Goal: Information Seeking & Learning: Learn about a topic

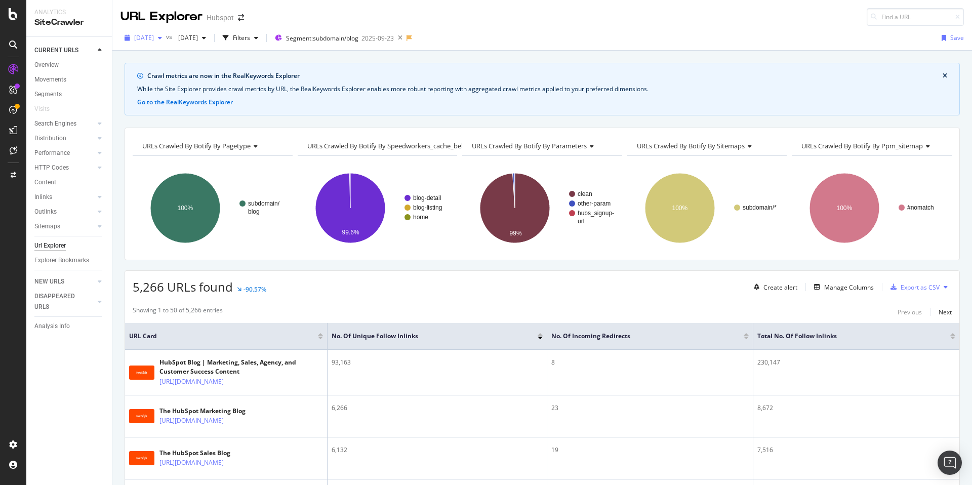
click at [162, 36] on icon "button" at bounding box center [160, 38] width 4 height 6
drag, startPoint x: 537, startPoint y: 102, endPoint x: 531, endPoint y: 102, distance: 6.6
click at [537, 102] on div "Crawl metrics are now in the RealKeywords Explorer While the Site Explorer prov…" at bounding box center [543, 89] width 836 height 53
click at [154, 39] on span "[DATE]" at bounding box center [144, 37] width 20 height 9
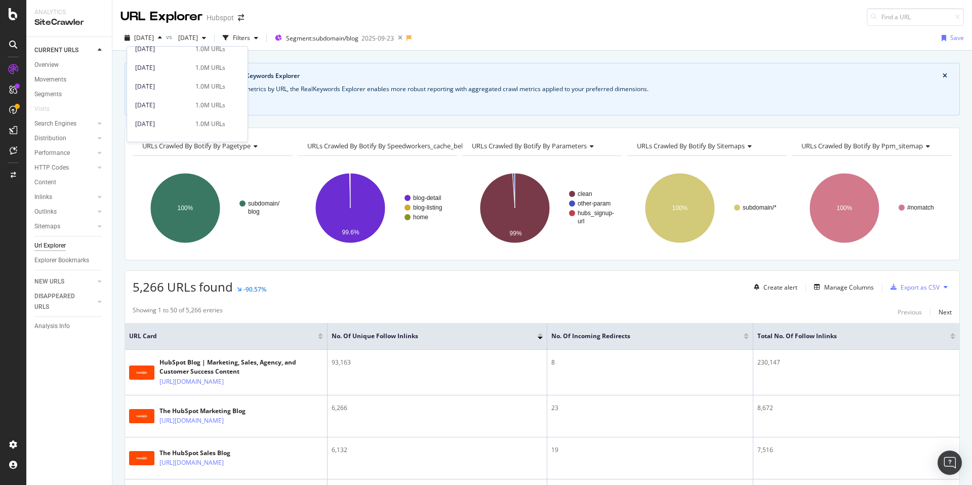
scroll to position [169, 0]
click at [182, 71] on div "[DATE]" at bounding box center [162, 73] width 54 height 9
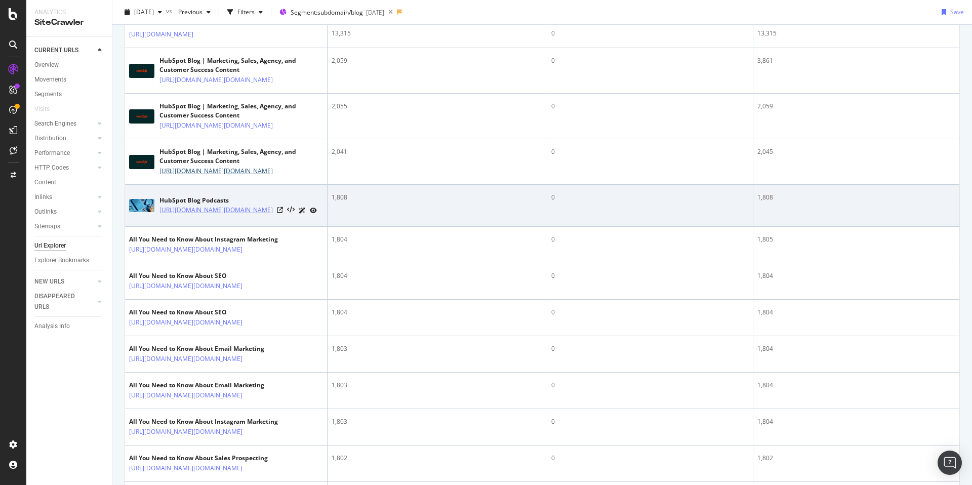
scroll to position [418, 0]
drag, startPoint x: 160, startPoint y: 256, endPoint x: 235, endPoint y: 287, distance: 81.7
click at [235, 217] on div "HubSpot Blog Podcasts [URL][DOMAIN_NAME][DOMAIN_NAME]" at bounding box center [226, 203] width 194 height 25
drag, startPoint x: 155, startPoint y: 121, endPoint x: 251, endPoint y: 287, distance: 192.0
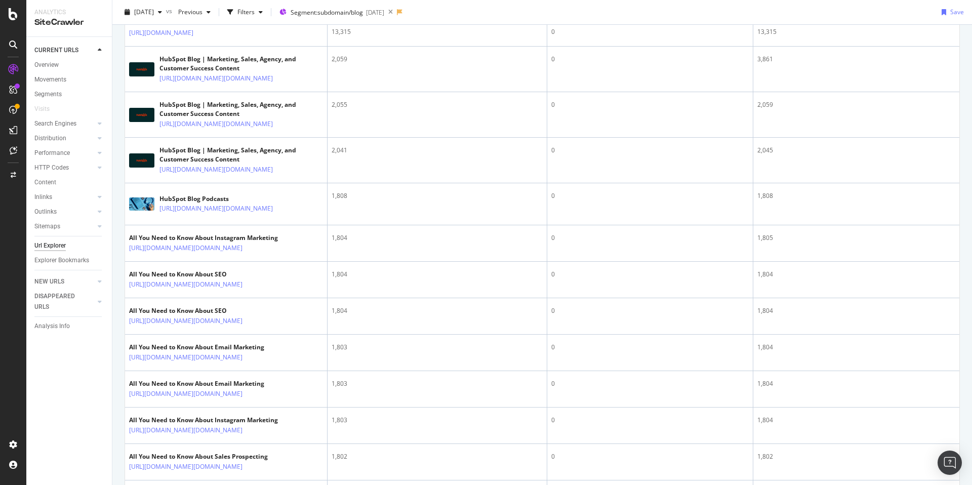
click at [66, 409] on div "CURRENT URLS Overview Movements Segments Visits Search Engines Top Charts Segme…" at bounding box center [69, 261] width 86 height 448
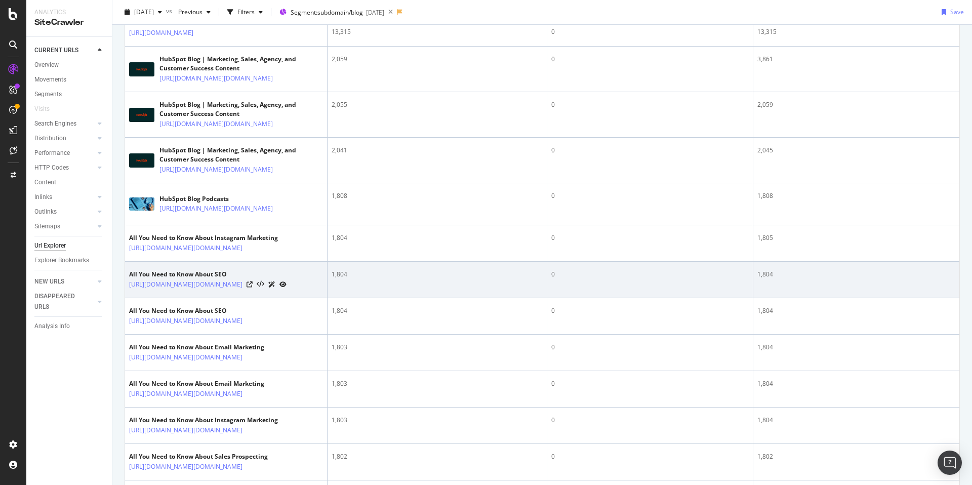
drag, startPoint x: 154, startPoint y: 61, endPoint x: 266, endPoint y: 403, distance: 359.7
copy tbody "HubSpot Blog | Marketing, Sales, Agency, and Customer Success Content [URL][DOM…"
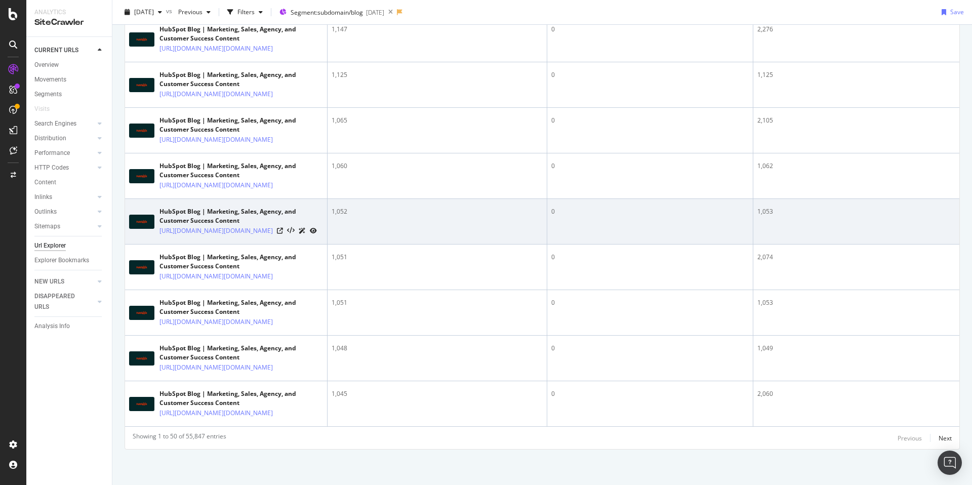
scroll to position [3111, 0]
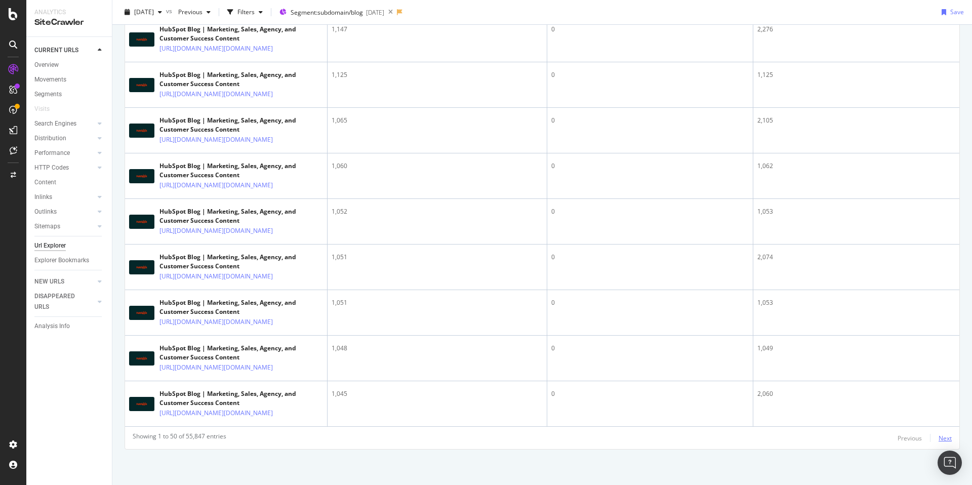
click at [943, 438] on div "Next" at bounding box center [945, 438] width 13 height 9
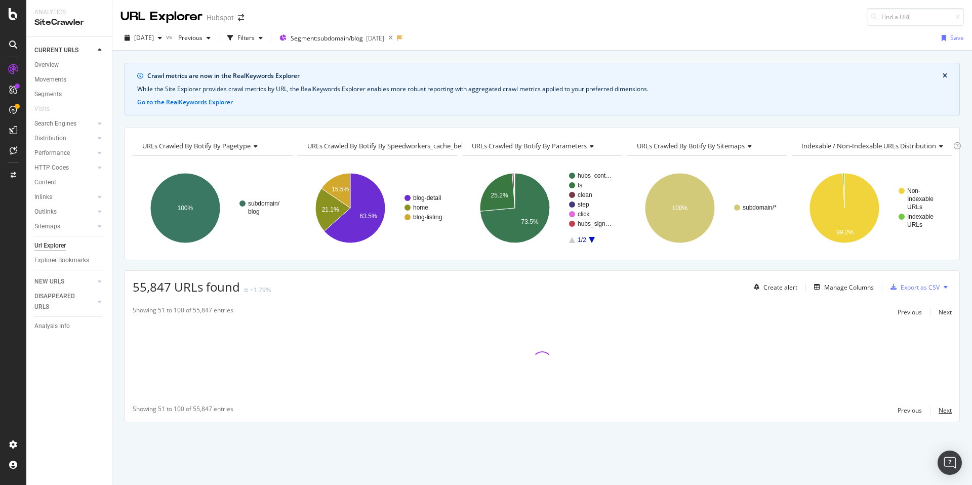
scroll to position [0, 0]
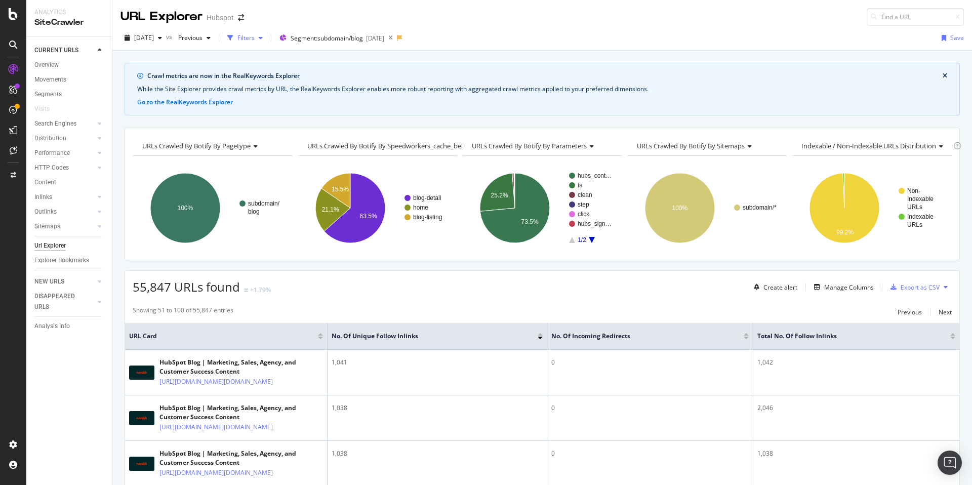
click at [255, 38] on div "Filters" at bounding box center [246, 37] width 17 height 9
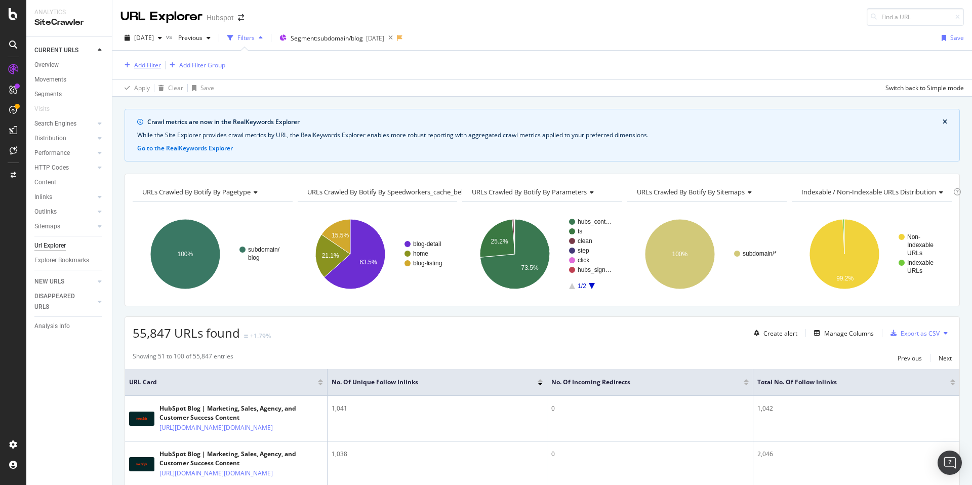
click at [150, 65] on div "Add Filter" at bounding box center [147, 65] width 27 height 9
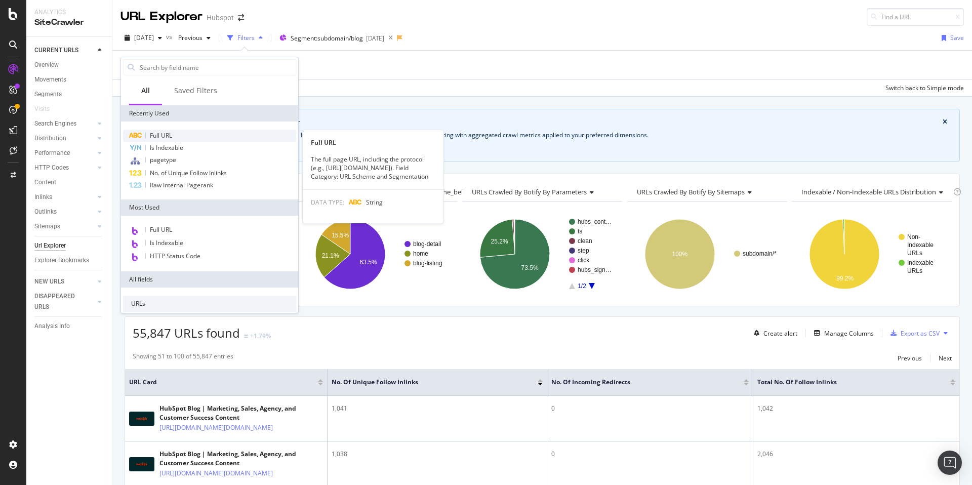
click at [167, 138] on span "Full URL" at bounding box center [161, 135] width 22 height 9
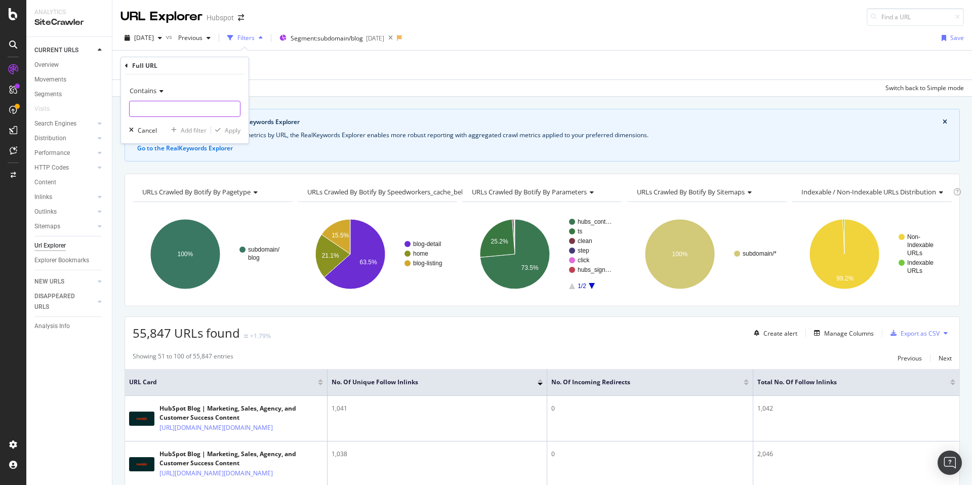
click at [185, 109] on input "text" at bounding box center [185, 109] width 110 height 16
paste input "blognavcard-marketing"
type input "blognavcard-marketing"
click at [231, 134] on div "Apply" at bounding box center [233, 130] width 16 height 9
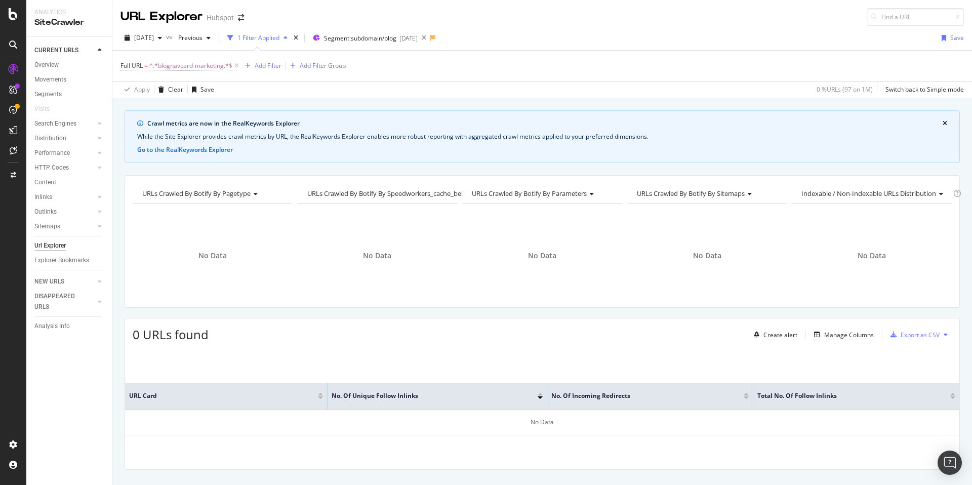
scroll to position [20, 0]
